Goal: Information Seeking & Learning: Find specific fact

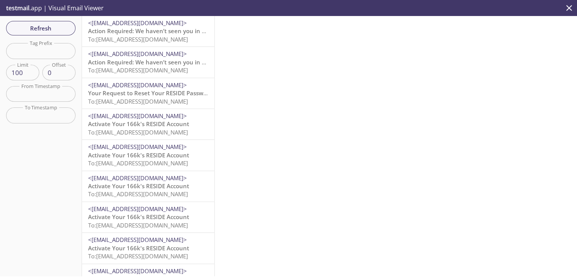
click at [137, 45] on div "<[EMAIL_ADDRESS][DOMAIN_NAME]> Action Required: We haven’t seen you in your Res…" at bounding box center [148, 31] width 132 height 30
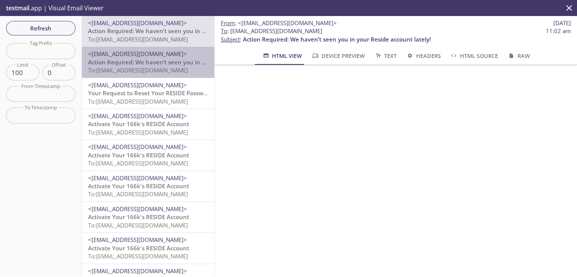
click at [168, 59] on span "Action Required: We haven’t seen you in your Reside account lately!" at bounding box center [182, 62] width 188 height 8
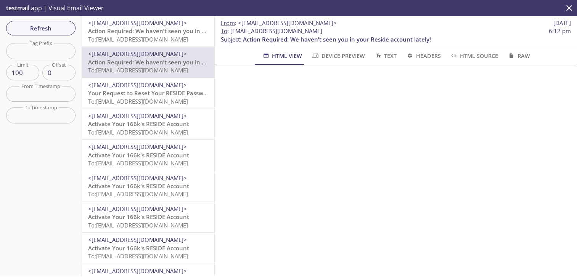
drag, startPoint x: 333, startPoint y: 30, endPoint x: 231, endPoint y: 30, distance: 102.9
click at [231, 30] on span "To : [EMAIL_ADDRESS][DOMAIN_NAME] 6:12 pm" at bounding box center [396, 31] width 350 height 8
copy span "[EMAIL_ADDRESS][DOMAIN_NAME]"
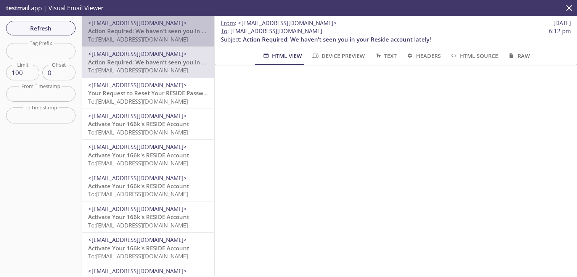
click at [186, 23] on span "<[EMAIL_ADDRESS][DOMAIN_NAME]>" at bounding box center [148, 23] width 120 height 8
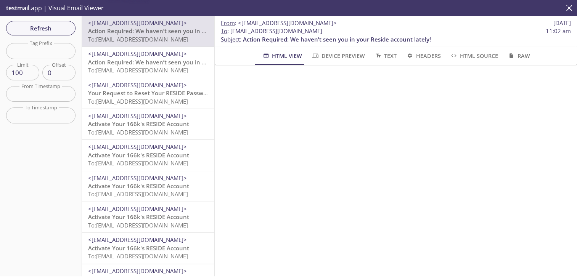
click at [174, 58] on span "Action Required: We haven’t seen you in your Reside account lately!" at bounding box center [182, 62] width 188 height 8
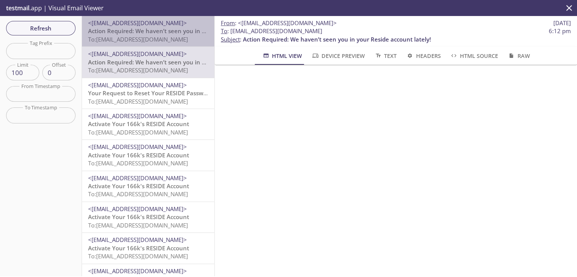
click at [176, 34] on span "Action Required: We haven’t seen you in your Reside account lately!" at bounding box center [182, 31] width 188 height 8
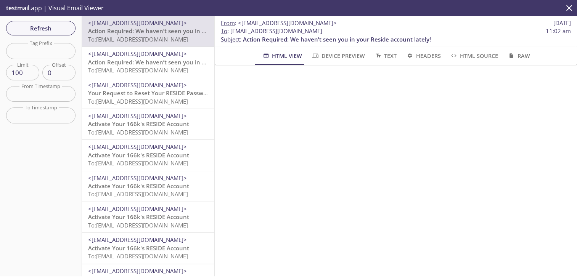
click at [106, 63] on span "Action Required: We haven’t seen you in your Reside account lately!" at bounding box center [182, 62] width 188 height 8
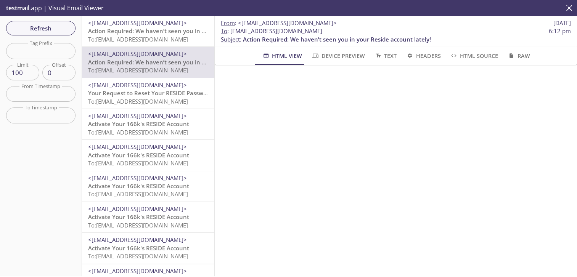
click at [126, 40] on span "To: [EMAIL_ADDRESS][DOMAIN_NAME]" at bounding box center [138, 39] width 100 height 8
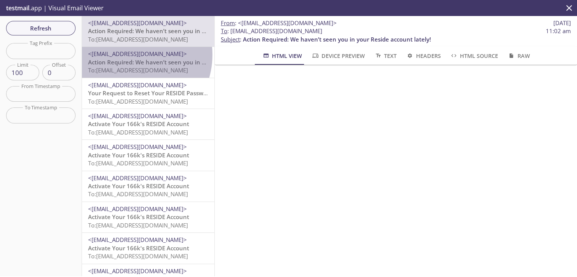
click at [128, 55] on span "<[EMAIL_ADDRESS][DOMAIN_NAME]>" at bounding box center [137, 54] width 99 height 8
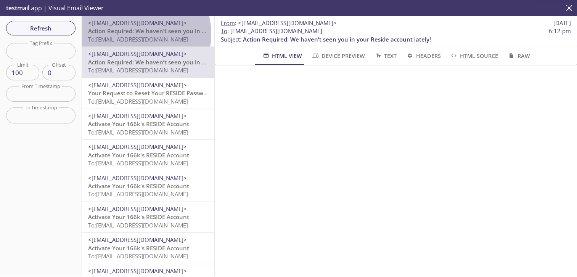
click at [137, 34] on span "Action Required: We haven’t seen you in your Reside account lately!" at bounding box center [182, 31] width 188 height 8
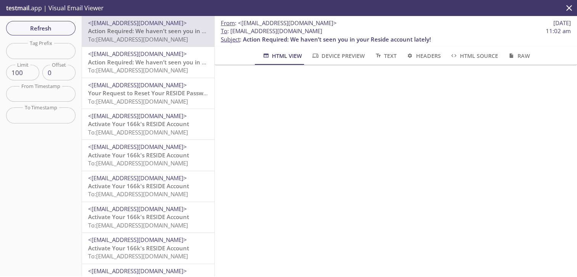
click at [32, 37] on div "Refresh Filters Tag Prefix Tag Prefix Limit 100 Limit Offset 0 Offset From Time…" at bounding box center [41, 146] width 82 height 260
click at [40, 29] on span "Refresh" at bounding box center [40, 28] width 57 height 10
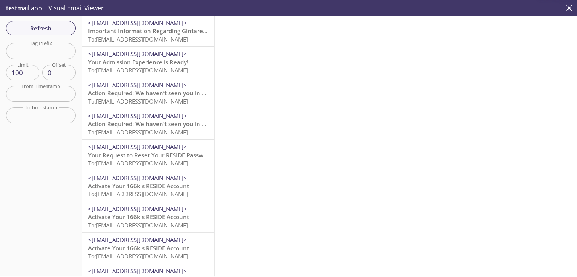
click at [154, 36] on span "To: [EMAIL_ADDRESS][DOMAIN_NAME]" at bounding box center [138, 39] width 100 height 8
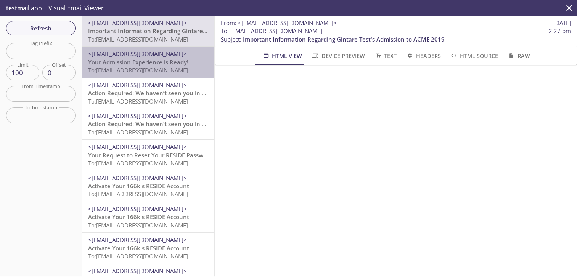
click at [186, 51] on span "<[EMAIL_ADDRESS][DOMAIN_NAME]>" at bounding box center [148, 54] width 120 height 8
